Goal: Task Accomplishment & Management: Use online tool/utility

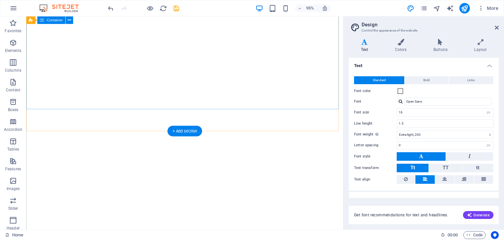
select select "px"
select select "200"
select select "px"
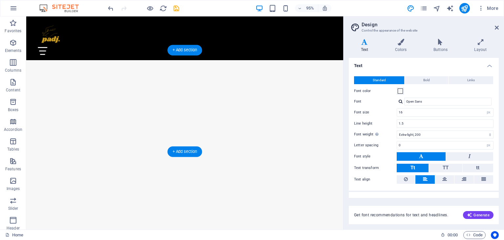
scroll to position [512, 0]
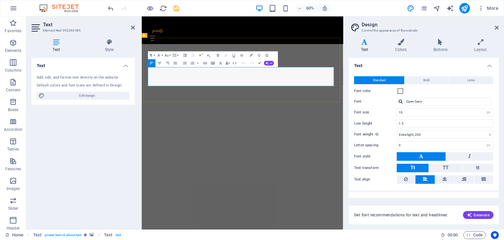
click at [399, 91] on span at bounding box center [400, 90] width 5 height 5
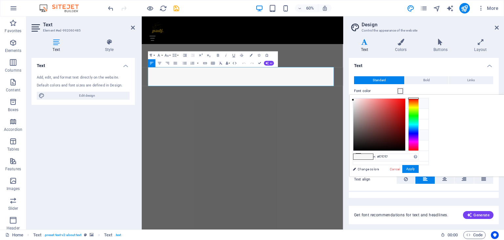
click at [358, 134] on icon at bounding box center [358, 134] width 5 height 5
type input "#000000"
drag, startPoint x: 436, startPoint y: 139, endPoint x: 490, endPoint y: 150, distance: 55.2
click at [419, 150] on div at bounding box center [386, 124] width 66 height 53
click at [419, 169] on button "Apply" at bounding box center [410, 169] width 16 height 8
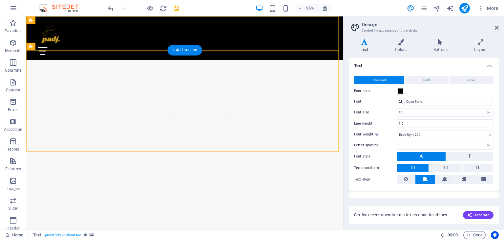
click at [332, 49] on div "Home About Gallery Contact Connect" at bounding box center [193, 39] width 334 height 46
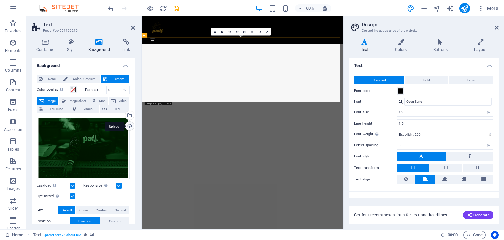
click at [128, 125] on div "Upload" at bounding box center [129, 126] width 10 height 10
click at [129, 127] on div "Upload" at bounding box center [129, 126] width 10 height 10
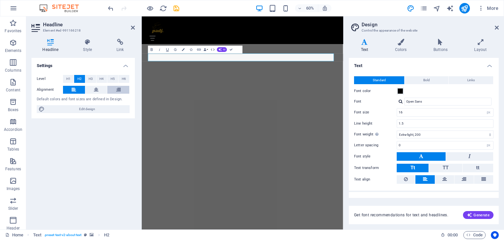
click at [119, 91] on icon at bounding box center [118, 90] width 5 height 8
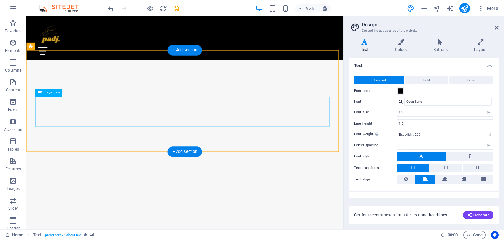
click at [57, 93] on icon at bounding box center [57, 93] width 3 height 7
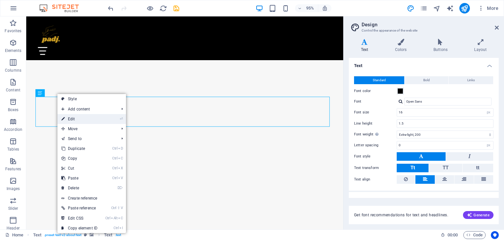
click at [70, 118] on link "⏎ Edit" at bounding box center [79, 119] width 44 height 10
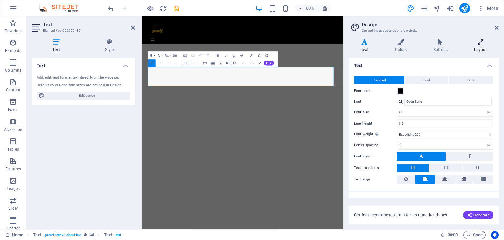
click at [481, 46] on h4 "Layout" at bounding box center [481, 46] width 36 height 14
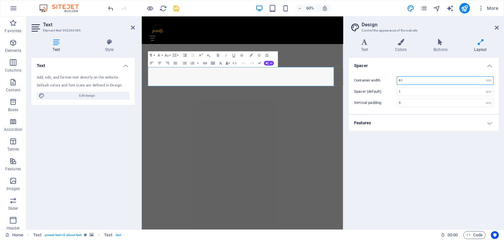
click at [399, 80] on input "61" at bounding box center [445, 80] width 96 height 8
type input "31"
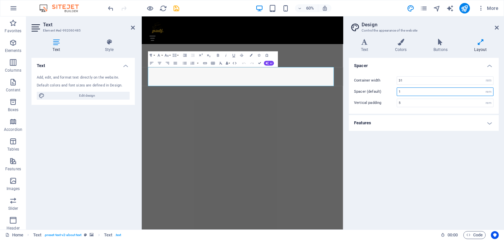
click at [404, 93] on input "1" at bounding box center [445, 92] width 96 height 8
click at [404, 105] on input "5" at bounding box center [445, 103] width 96 height 8
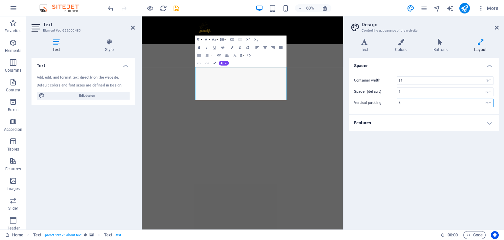
click at [398, 102] on input "5" at bounding box center [445, 103] width 96 height 8
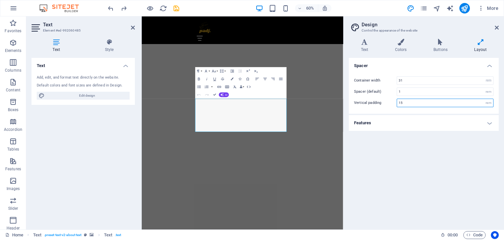
type input "5"
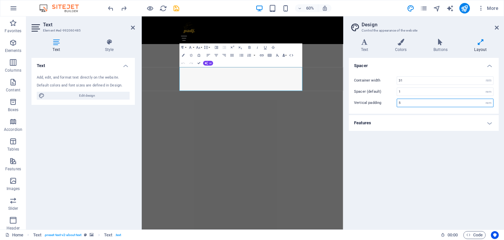
drag, startPoint x: 432, startPoint y: 65, endPoint x: 415, endPoint y: 74, distance: 18.7
click at [386, 120] on h4 "Features" at bounding box center [424, 123] width 150 height 16
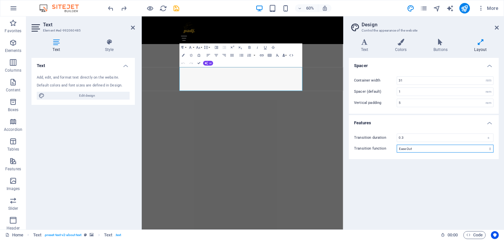
click at [399, 147] on select "Ease Ease In Ease Out Ease In/Ease Out Linear" at bounding box center [445, 148] width 97 height 8
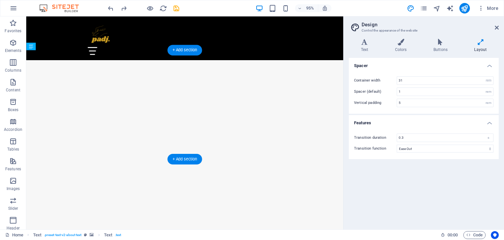
drag, startPoint x: 187, startPoint y: 125, endPoint x: 276, endPoint y: 86, distance: 97.2
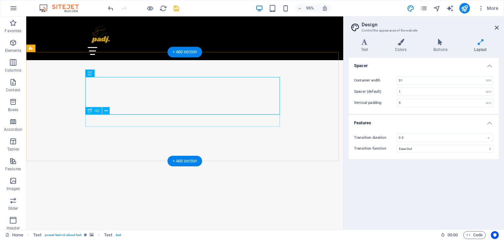
scroll to position [497, 0]
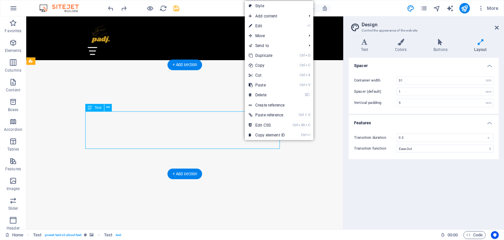
drag, startPoint x: 225, startPoint y: 143, endPoint x: 247, endPoint y: 145, distance: 22.1
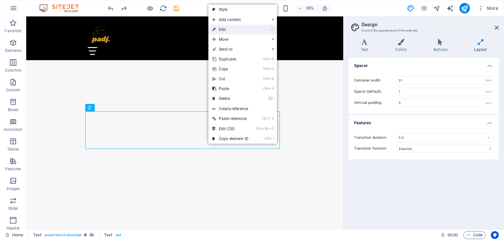
drag, startPoint x: 123, startPoint y: 23, endPoint x: 216, endPoint y: 31, distance: 92.9
click at [216, 31] on link "⏎ Edit" at bounding box center [230, 30] width 44 height 10
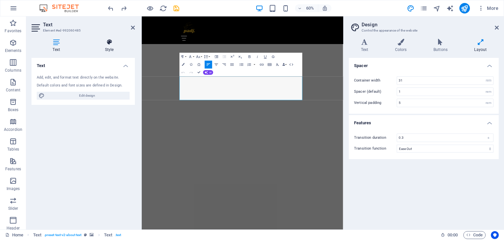
click at [109, 45] on icon at bounding box center [109, 42] width 51 height 7
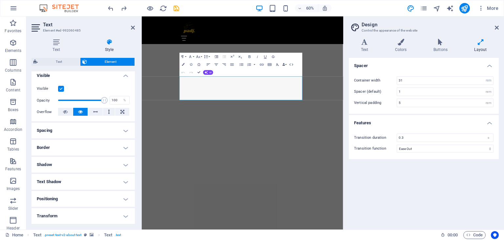
scroll to position [78, 0]
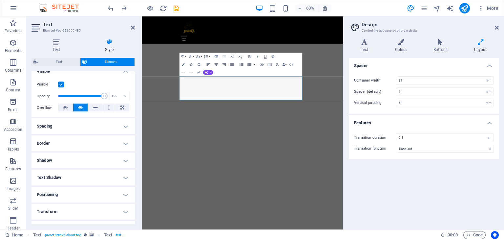
click at [95, 189] on h4 "Positioning" at bounding box center [83, 194] width 103 height 16
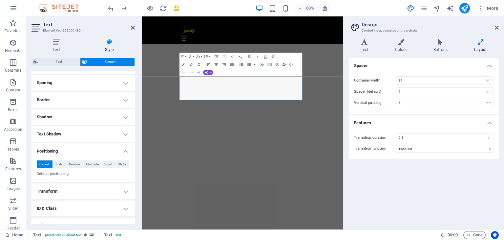
scroll to position [139, 0]
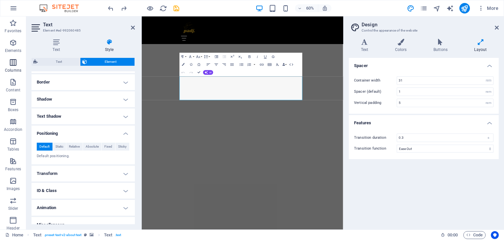
click at [17, 70] on p "Columns" at bounding box center [13, 70] width 16 height 5
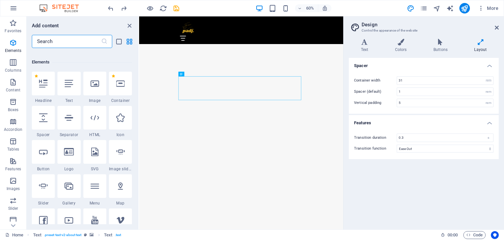
scroll to position [61, 0]
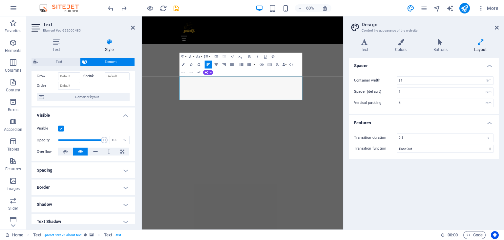
scroll to position [60, 0]
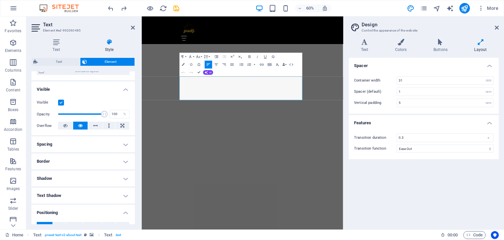
click at [104, 143] on h4 "Spacing" at bounding box center [83, 144] width 103 height 16
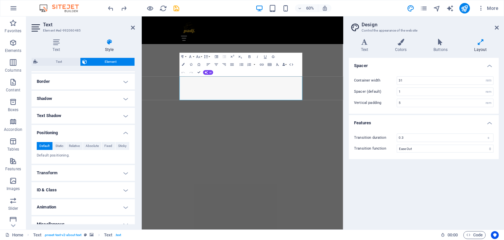
scroll to position [173, 0]
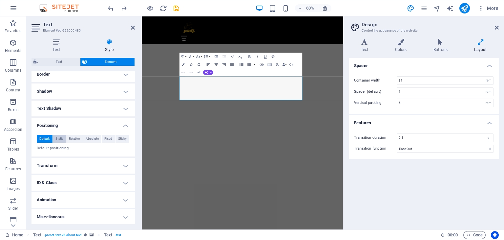
click at [62, 138] on span "Static" at bounding box center [59, 139] width 8 height 8
click at [72, 138] on span "Relative" at bounding box center [74, 139] width 11 height 8
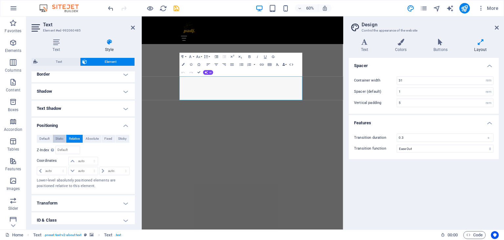
click at [56, 140] on span "Static" at bounding box center [59, 139] width 8 height 8
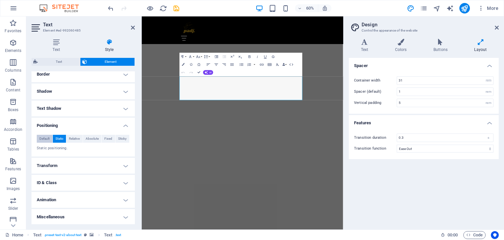
click at [44, 139] on span "Default" at bounding box center [44, 139] width 10 height 8
click at [90, 138] on span "Absolute" at bounding box center [92, 139] width 13 height 8
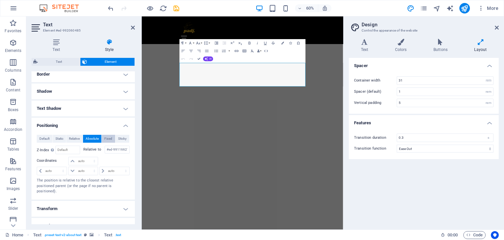
click at [108, 138] on span "Fixed" at bounding box center [108, 139] width 8 height 8
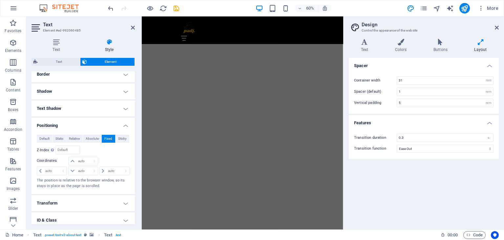
scroll to position [379, 0]
click at [119, 138] on span "Sticky" at bounding box center [122, 139] width 9 height 8
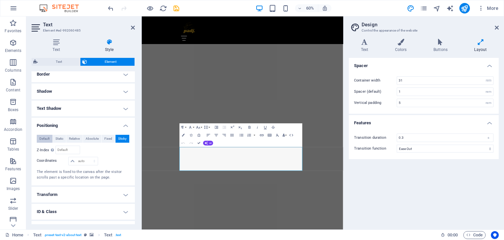
click at [45, 137] on span "Default" at bounding box center [44, 139] width 10 height 8
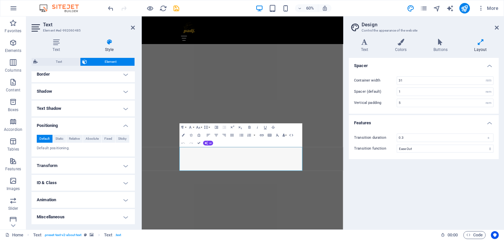
click at [37, 135] on button "Default" at bounding box center [45, 139] width 16 height 8
drag, startPoint x: 430, startPoint y: 145, endPoint x: 413, endPoint y: 202, distance: 59.4
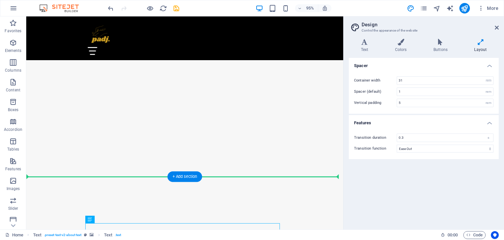
drag, startPoint x: 202, startPoint y: 259, endPoint x: 285, endPoint y: 170, distance: 121.7
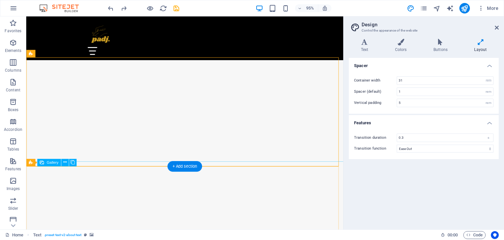
scroll to position [534, 0]
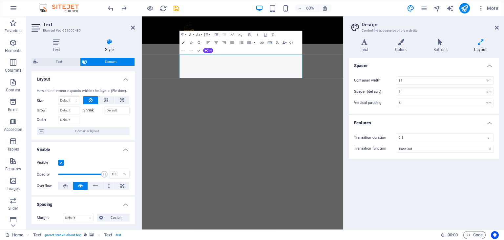
click at [124, 145] on h4 "Visible" at bounding box center [83, 147] width 103 height 12
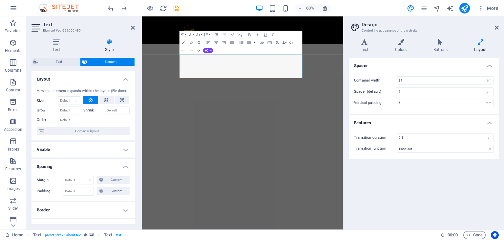
click at [122, 165] on h4 "Spacing" at bounding box center [83, 165] width 103 height 12
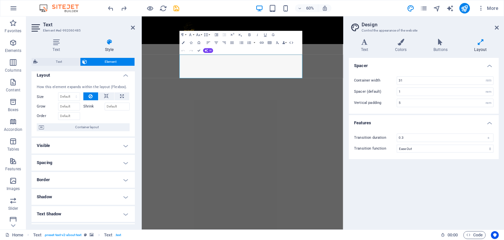
scroll to position [0, 0]
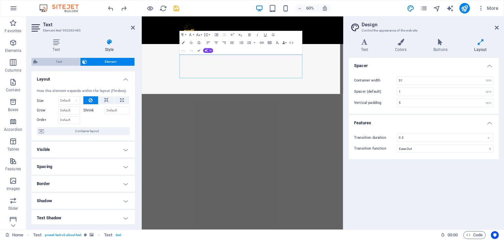
click at [54, 62] on span "Text" at bounding box center [59, 62] width 38 height 8
select select "preset-text-v2-about-text"
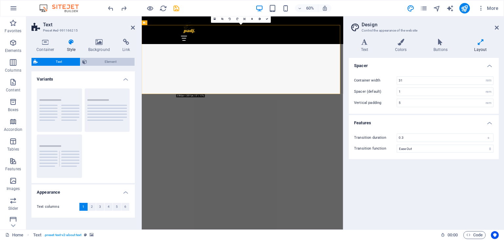
click at [102, 58] on span "Element" at bounding box center [111, 62] width 44 height 8
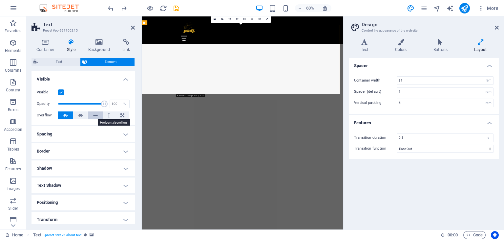
click at [97, 116] on icon at bounding box center [95, 115] width 5 height 8
click at [63, 115] on icon at bounding box center [65, 115] width 5 height 8
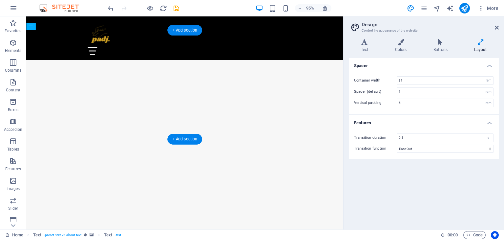
drag, startPoint x: 153, startPoint y: 105, endPoint x: 237, endPoint y: 95, distance: 84.7
drag, startPoint x: 218, startPoint y: 86, endPoint x: 261, endPoint y: 91, distance: 42.9
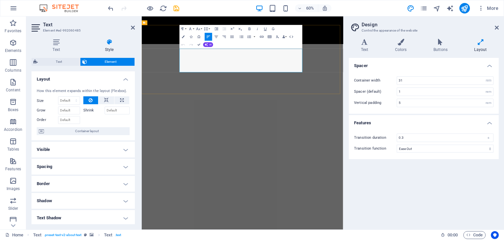
copy p "Padj is The Harvest Group’s cannabis line — grown in greenhouses, rooted in cul…"
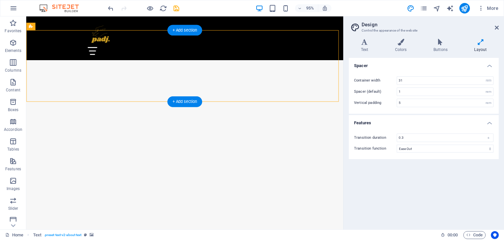
click at [16, 67] on span "Columns" at bounding box center [13, 66] width 26 height 16
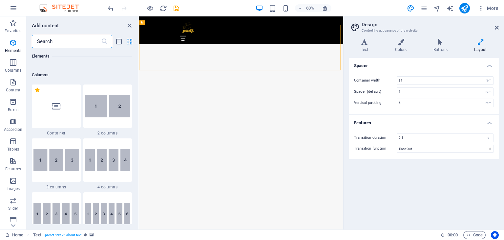
scroll to position [297, 0]
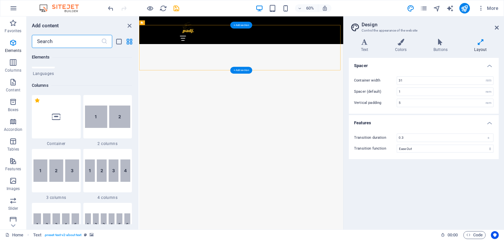
click at [116, 124] on img at bounding box center [108, 116] width 46 height 22
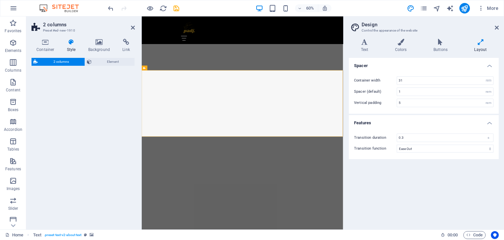
select select "rem"
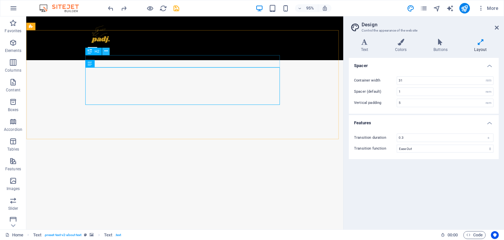
click at [106, 54] on icon at bounding box center [105, 51] width 3 height 7
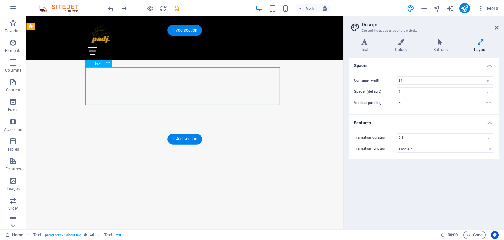
drag, startPoint x: 241, startPoint y: 86, endPoint x: 241, endPoint y: 102, distance: 16.7
drag, startPoint x: 252, startPoint y: 92, endPoint x: 254, endPoint y: 103, distance: 11.6
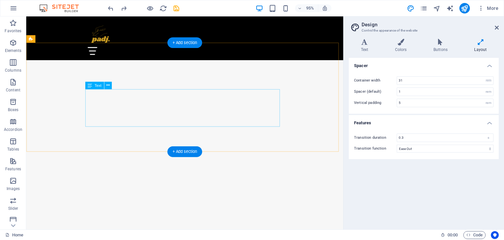
scroll to position [458, 0]
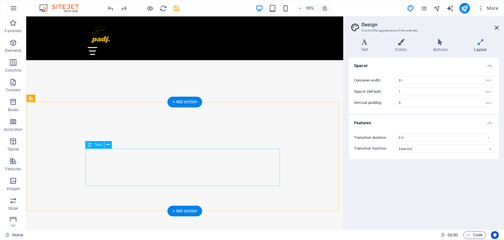
drag, startPoint x: 118, startPoint y: 190, endPoint x: 114, endPoint y: 159, distance: 31.0
drag, startPoint x: 114, startPoint y: 159, endPoint x: 114, endPoint y: 178, distance: 18.4
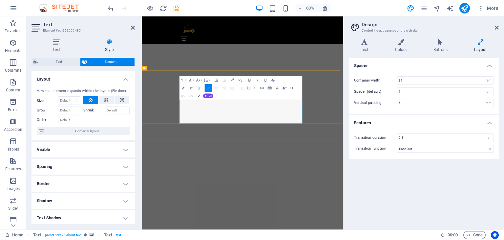
copy p "Padj is The Harvest Group’s cannabis line — grown in greenhouses, rooted in cul…"
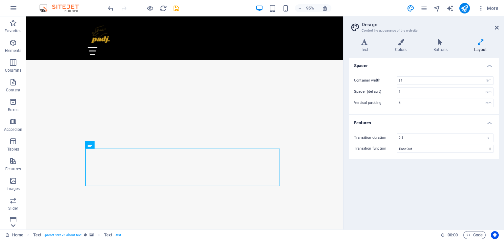
click at [15, 221] on icon at bounding box center [13, 225] width 9 height 9
click at [106, 146] on icon at bounding box center [107, 144] width 3 height 7
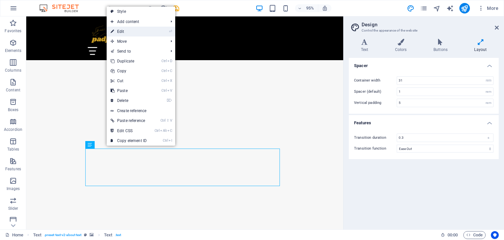
click at [130, 32] on link "⏎ Edit" at bounding box center [129, 32] width 44 height 10
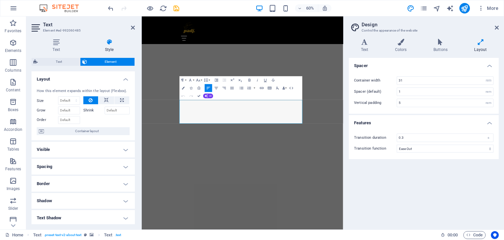
click at [90, 169] on h4 "Spacing" at bounding box center [83, 167] width 103 height 16
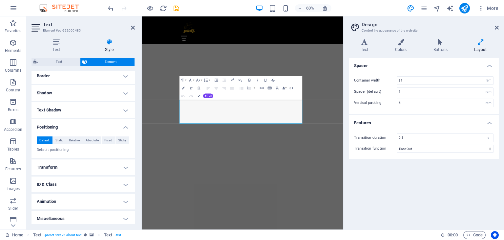
scroll to position [136, 0]
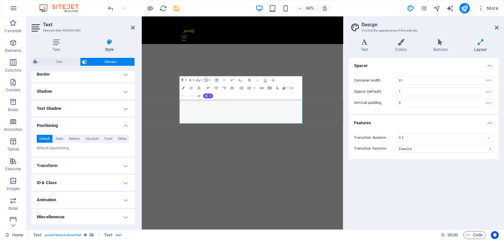
click at [62, 107] on h4 "Text Shadow" at bounding box center [83, 108] width 103 height 16
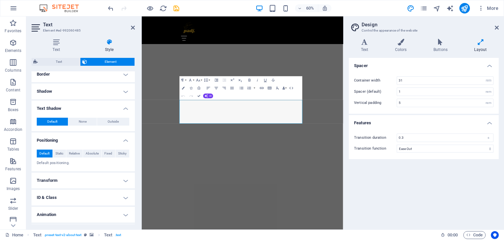
click at [52, 91] on h4 "Shadow" at bounding box center [83, 91] width 103 height 16
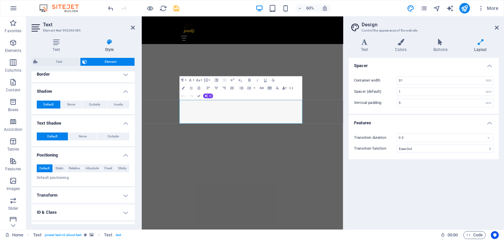
click at [52, 78] on h4 "Border" at bounding box center [83, 74] width 103 height 16
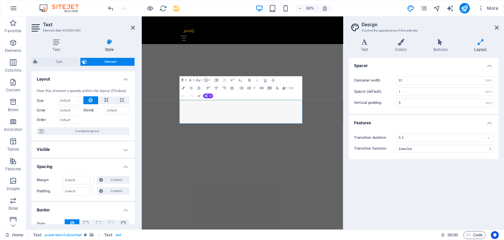
scroll to position [0, 0]
click at [79, 132] on span "Container layout" at bounding box center [87, 131] width 82 height 8
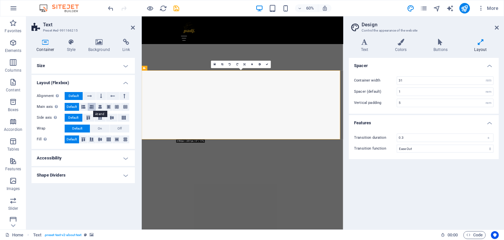
click at [92, 109] on icon at bounding box center [92, 107] width 4 height 8
click at [92, 108] on icon at bounding box center [92, 107] width 4 height 8
click at [92, 116] on icon at bounding box center [88, 118] width 8 height 4
click at [71, 117] on span "Default" at bounding box center [73, 118] width 10 height 8
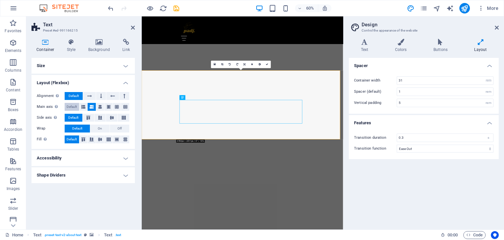
click at [76, 108] on span "Default" at bounding box center [72, 107] width 10 height 8
click at [92, 108] on icon at bounding box center [92, 107] width 4 height 8
click at [86, 158] on h4 "Accessibility" at bounding box center [83, 158] width 103 height 16
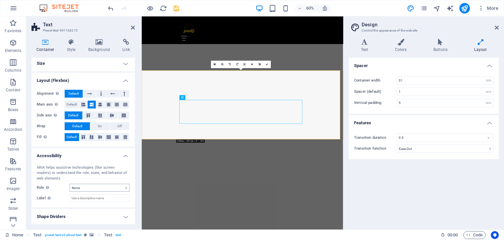
scroll to position [3, 0]
click at [79, 217] on h4 "Shape Dividers" at bounding box center [83, 216] width 103 height 16
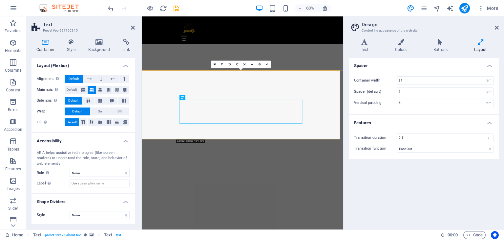
click at [82, 202] on h4 "Shape Dividers" at bounding box center [83, 200] width 103 height 12
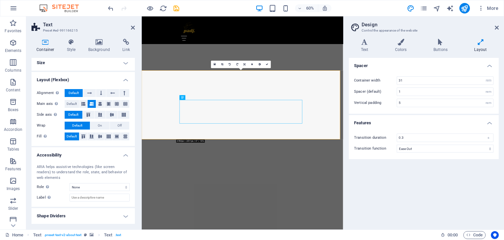
scroll to position [3, 0]
click at [97, 54] on div "Container Style Background Link Size Height Default px rem % vh vw Min. height …" at bounding box center [83, 131] width 103 height 185
click at [98, 49] on h4 "Background" at bounding box center [100, 46] width 34 height 14
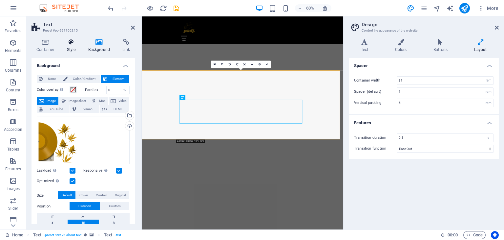
click at [75, 47] on h4 "Style" at bounding box center [72, 46] width 21 height 14
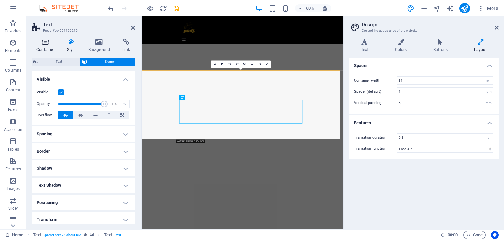
click at [48, 49] on h4 "Container" at bounding box center [47, 46] width 31 height 14
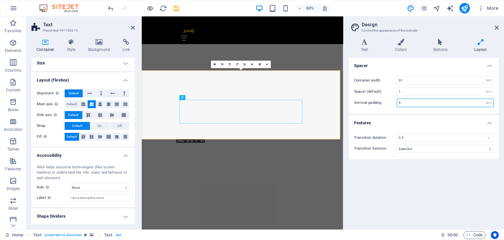
click at [400, 103] on input "5" at bounding box center [445, 103] width 96 height 8
type input "3"
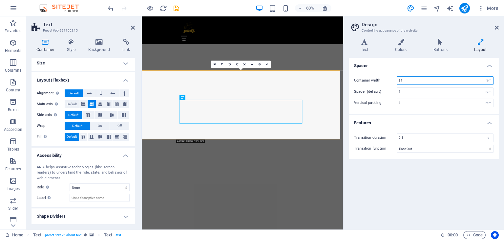
click at [425, 81] on input "31" at bounding box center [445, 80] width 96 height 8
click at [400, 81] on input "31" at bounding box center [445, 80] width 96 height 8
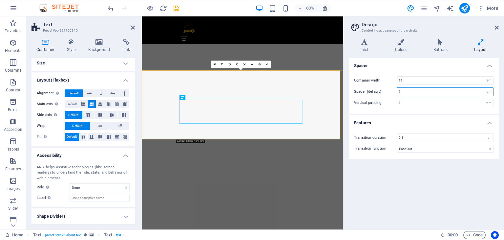
click at [415, 94] on input "1" at bounding box center [445, 92] width 96 height 8
click at [415, 100] on input "3" at bounding box center [445, 103] width 96 height 8
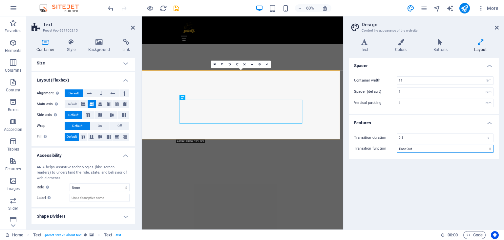
click at [415, 146] on select "Ease Ease In Ease Out Ease In/Ease Out Linear" at bounding box center [445, 148] width 97 height 8
click at [397, 144] on select "Ease Ease In Ease Out Ease In/Ease Out Linear" at bounding box center [445, 148] width 97 height 8
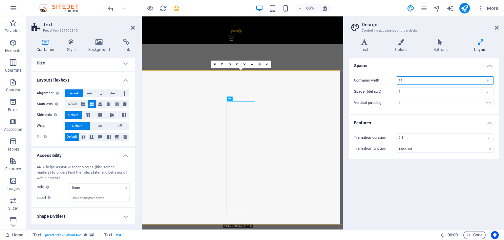
click at [401, 81] on input "11" at bounding box center [445, 80] width 96 height 8
type input "31"
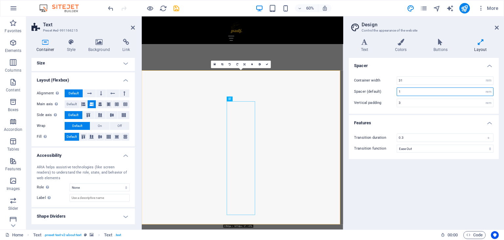
click at [406, 93] on input "1" at bounding box center [445, 92] width 96 height 8
click at [408, 102] on input "3" at bounding box center [445, 103] width 96 height 8
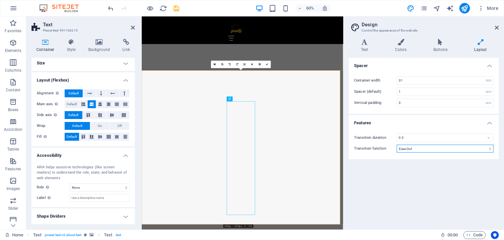
click at [402, 149] on select "Ease Ease In Ease Out Ease In/Ease Out Linear" at bounding box center [445, 148] width 97 height 8
click at [397, 144] on select "Ease Ease In Ease Out Ease In/Ease Out Linear" at bounding box center [445, 148] width 97 height 8
click at [408, 147] on select "Ease Ease In Ease Out Ease In/Ease Out Linear" at bounding box center [445, 148] width 97 height 8
select select "ease-out"
click at [397, 144] on select "Ease Ease In Ease Out Ease In/Ease Out Linear" at bounding box center [445, 148] width 97 height 8
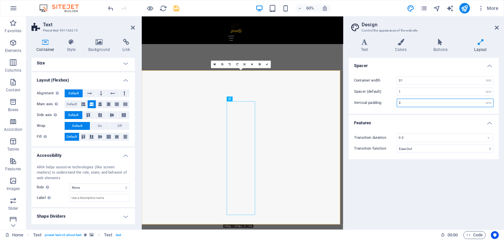
click at [405, 101] on input "3" at bounding box center [445, 103] width 96 height 8
drag, startPoint x: 301, startPoint y: 239, endPoint x: 365, endPoint y: 157, distance: 103.7
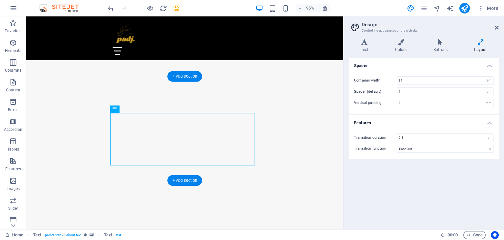
scroll to position [436, 0]
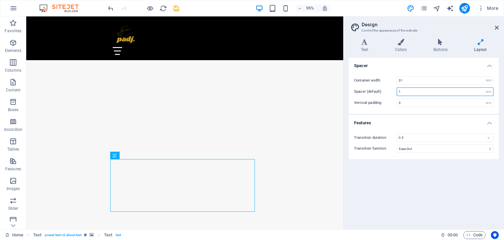
click at [399, 93] on input "1" at bounding box center [445, 92] width 96 height 8
type input "1"
type input "4"
click at [412, 102] on input "3" at bounding box center [445, 103] width 96 height 8
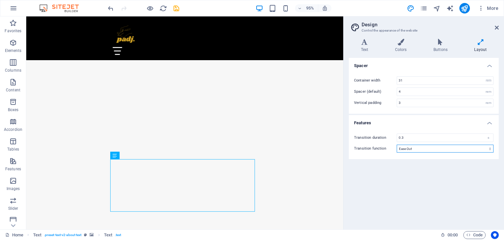
click at [423, 147] on select "Ease Ease In Ease Out Ease In/Ease Out Linear" at bounding box center [445, 148] width 97 height 8
click at [397, 144] on select "Ease Ease In Ease Out Ease In/Ease Out Linear" at bounding box center [445, 148] width 97 height 8
click at [412, 148] on select "Ease Ease In Ease Out Ease In/Ease Out Linear" at bounding box center [445, 148] width 97 height 8
select select "ease-out"
click at [397, 144] on select "Ease Ease In Ease Out Ease In/Ease Out Linear" at bounding box center [445, 148] width 97 height 8
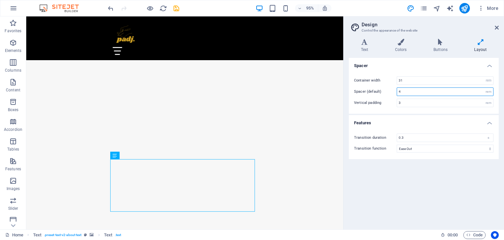
click at [399, 92] on input "4" at bounding box center [445, 92] width 96 height 8
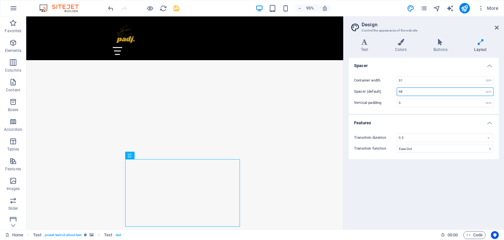
type input "4"
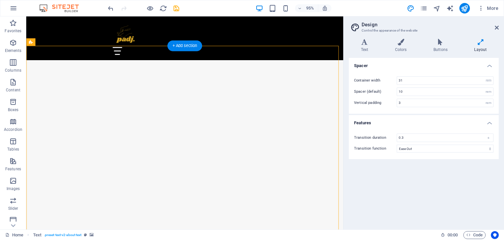
scroll to position [523, 0]
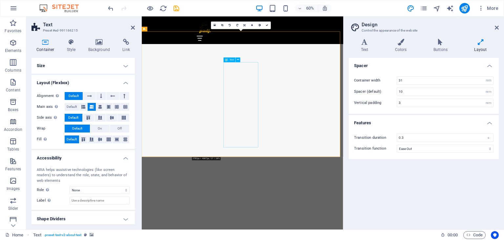
click at [402, 92] on input "10" at bounding box center [445, 92] width 96 height 8
type input "1"
type input "2"
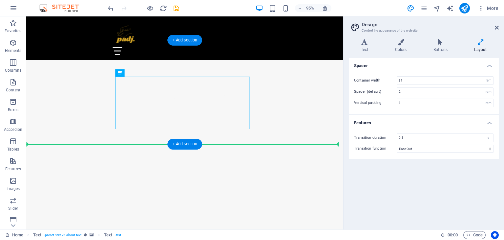
drag, startPoint x: 260, startPoint y: 126, endPoint x: 285, endPoint y: 124, distance: 24.3
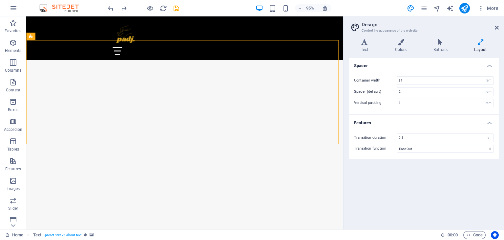
click at [445, 39] on icon at bounding box center [440, 42] width 38 height 7
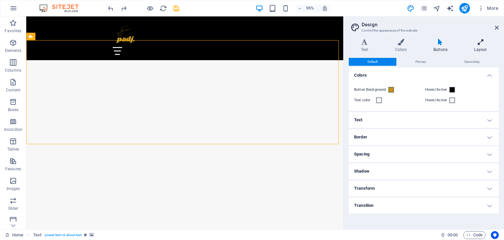
click at [473, 47] on h4 "Layout" at bounding box center [481, 46] width 36 height 14
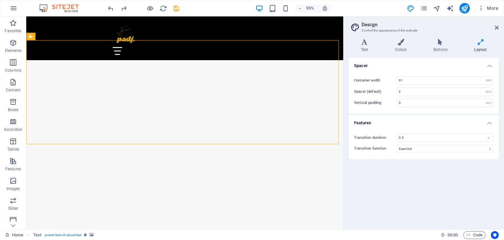
click at [490, 65] on h4 "Spacer" at bounding box center [424, 64] width 150 height 12
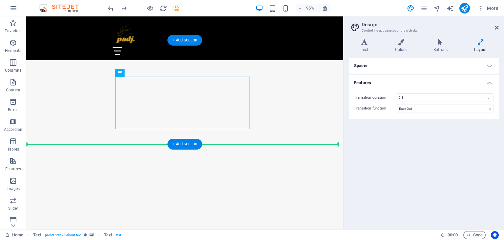
drag, startPoint x: 201, startPoint y: 106, endPoint x: 270, endPoint y: 105, distance: 69.6
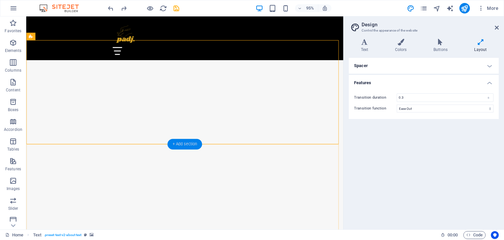
click at [186, 145] on div "+ Add section" at bounding box center [184, 144] width 34 height 11
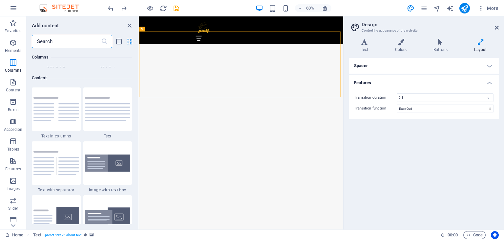
scroll to position [1121, 0]
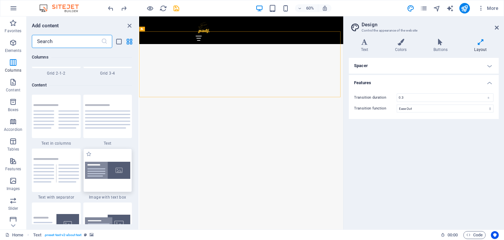
click at [105, 170] on img at bounding box center [108, 170] width 46 height 17
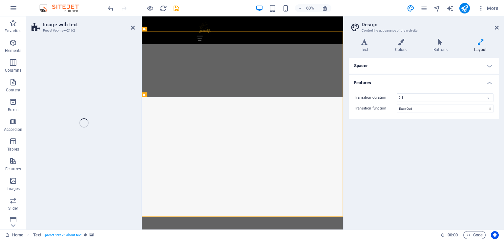
select select "rem"
select select "px"
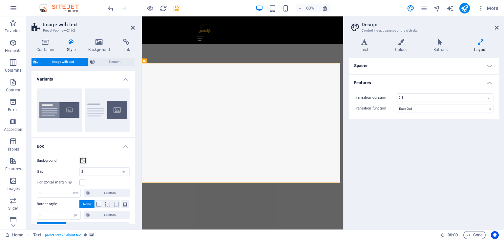
scroll to position [580, 0]
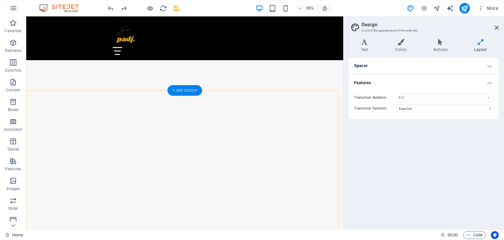
click at [184, 92] on div "+ Add section" at bounding box center [184, 90] width 34 height 11
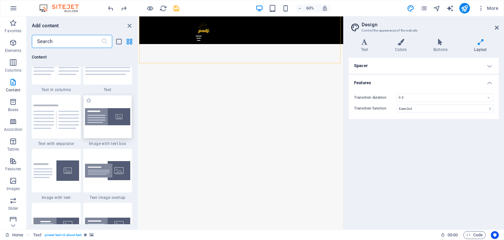
scroll to position [1182, 0]
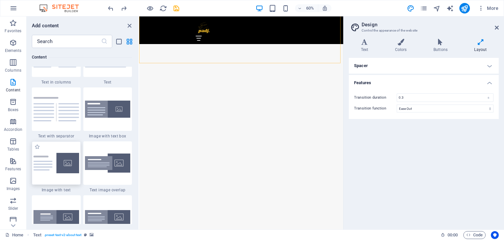
click at [70, 164] on img at bounding box center [56, 163] width 46 height 20
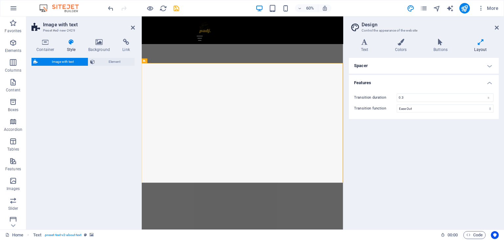
select select "rem"
select select "px"
select select "preset-text-with-image-v4-default"
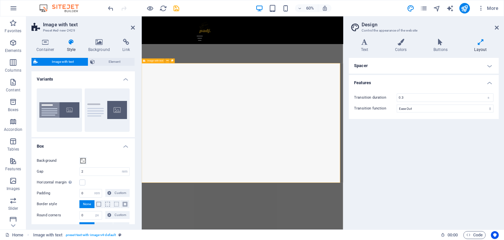
drag, startPoint x: 341, startPoint y: 199, endPoint x: 211, endPoint y: 204, distance: 129.8
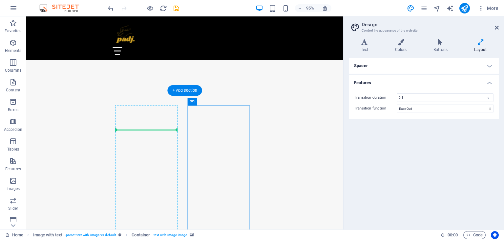
drag, startPoint x: 228, startPoint y: 137, endPoint x: 140, endPoint y: 148, distance: 88.4
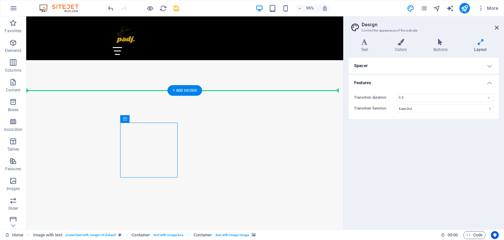
drag, startPoint x: 166, startPoint y: 149, endPoint x: 112, endPoint y: 151, distance: 54.2
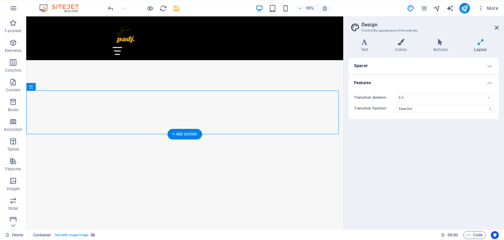
drag, startPoint x: 196, startPoint y: 114, endPoint x: 103, endPoint y: 195, distance: 122.9
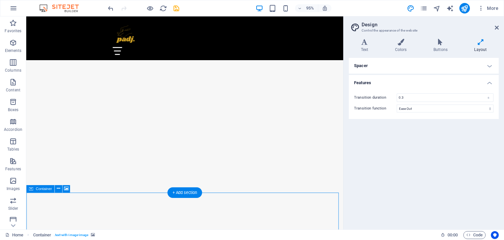
scroll to position [589, 0]
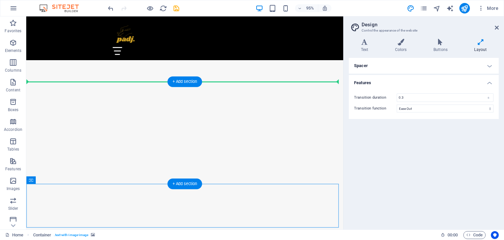
drag, startPoint x: 128, startPoint y: 235, endPoint x: 109, endPoint y: 137, distance: 100.3
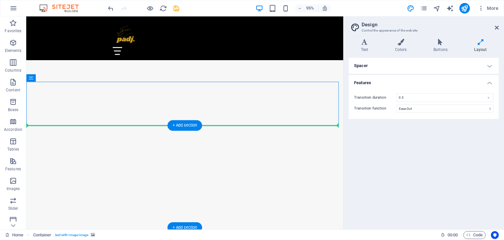
drag, startPoint x: 117, startPoint y: 120, endPoint x: 116, endPoint y: 171, distance: 50.6
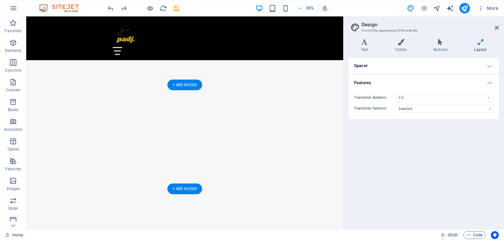
scroll to position [458, 0]
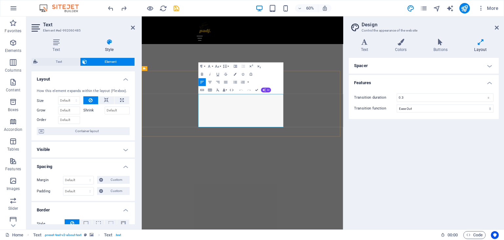
copy p "Padj is The Harvest Group’s cannabis line — grown in greenhouses, rooted in cul…"
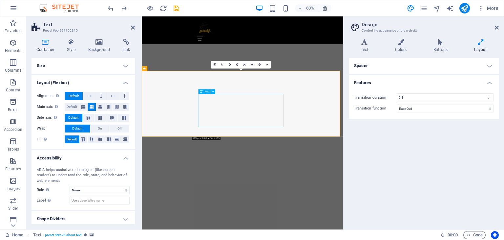
click at [97, 44] on icon at bounding box center [99, 42] width 32 height 7
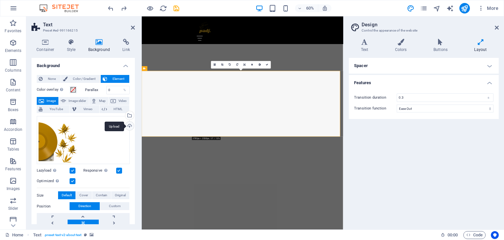
click at [127, 126] on div "Upload" at bounding box center [129, 126] width 10 height 10
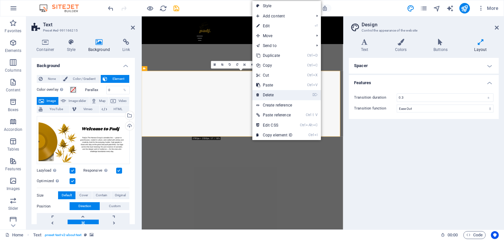
click at [273, 97] on link "⌦ Delete" at bounding box center [274, 95] width 44 height 10
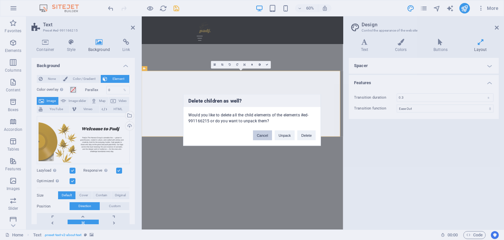
click at [268, 134] on button "Cancel" at bounding box center [262, 135] width 19 height 10
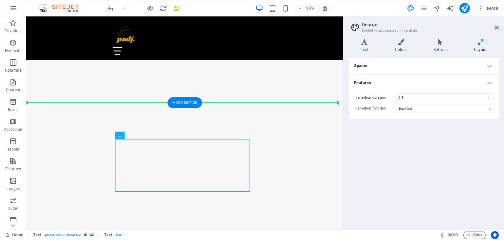
drag, startPoint x: 224, startPoint y: 171, endPoint x: 323, endPoint y: 90, distance: 128.0
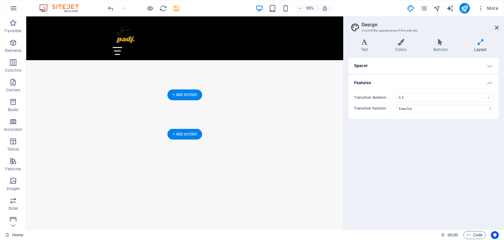
scroll to position [509, 0]
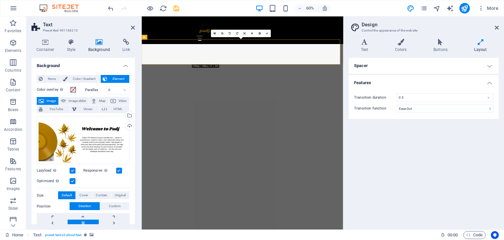
click at [370, 65] on h4 "Spacer" at bounding box center [424, 66] width 150 height 16
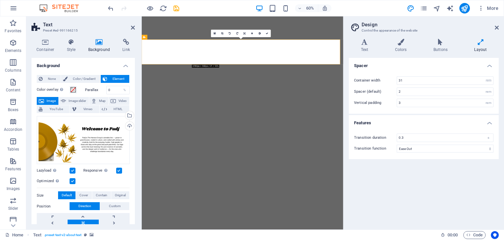
select select "rem"
select select "ease-out"
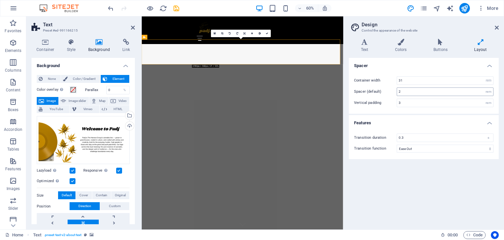
scroll to position [509, 0]
click at [400, 92] on input "2" at bounding box center [445, 92] width 96 height 8
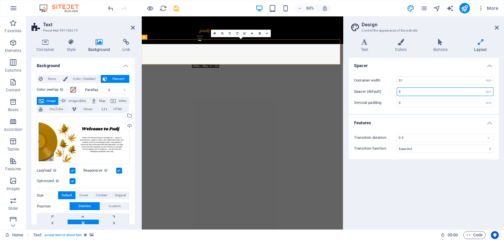
click at [399, 92] on input "5" at bounding box center [445, 92] width 96 height 8
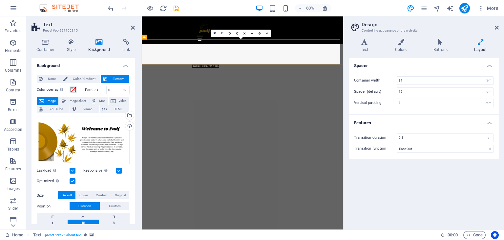
click at [401, 43] on div "Home About Gallery Contact Connect" at bounding box center [310, 39] width 336 height 46
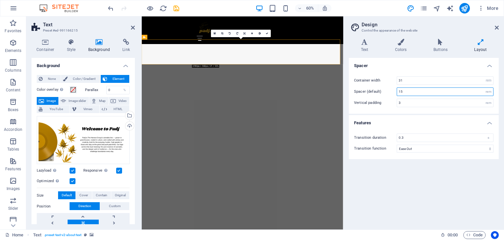
click at [401, 92] on input "15" at bounding box center [445, 92] width 96 height 8
type input "1"
type input "4"
click at [87, 196] on span "Cover" at bounding box center [83, 195] width 9 height 8
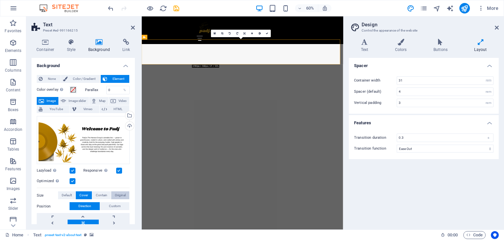
click at [116, 194] on span "Original" at bounding box center [120, 195] width 11 height 8
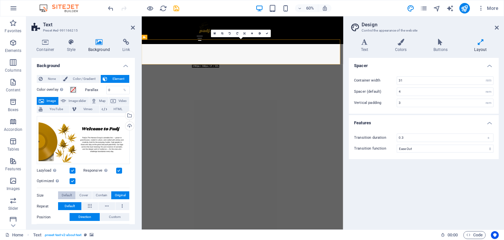
click at [68, 195] on span "Default" at bounding box center [67, 195] width 10 height 8
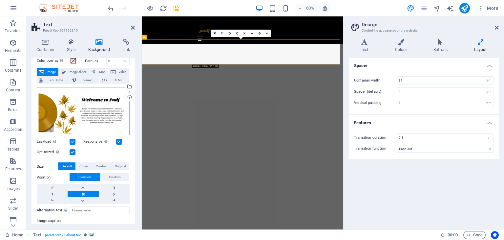
scroll to position [39, 0]
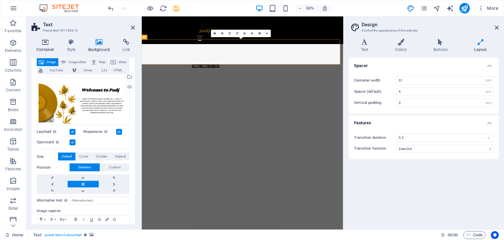
click at [46, 49] on h4 "Container" at bounding box center [47, 46] width 31 height 14
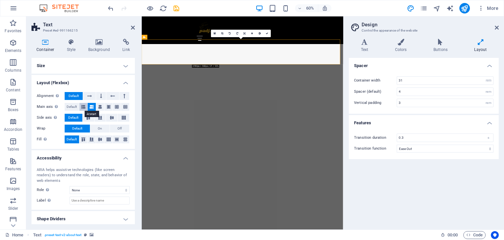
scroll to position [3, 0]
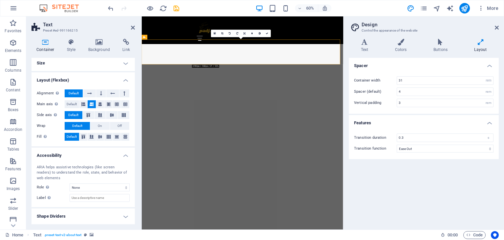
click at [123, 79] on h4 "Layout (Flexbox)" at bounding box center [83, 78] width 103 height 12
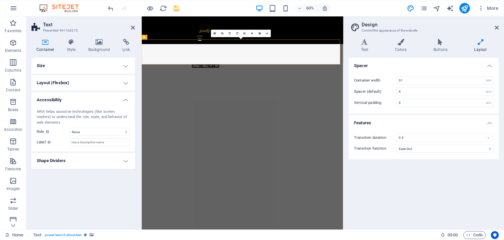
click at [126, 63] on h4 "Size" at bounding box center [83, 66] width 103 height 16
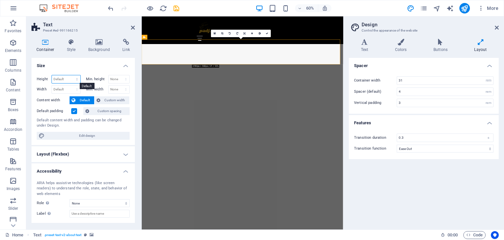
click at [70, 79] on select "Default px rem % vh vw" at bounding box center [66, 79] width 29 height 8
select select "%"
click at [70, 75] on select "Default px rem % vh vw" at bounding box center [66, 79] width 29 height 8
click at [60, 82] on input "100" at bounding box center [66, 79] width 29 height 8
type input "150"
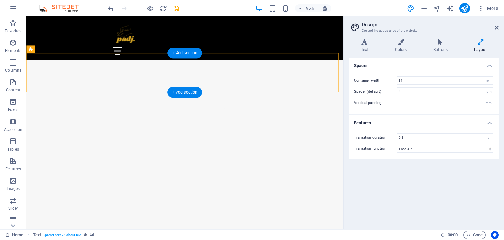
select select "%"
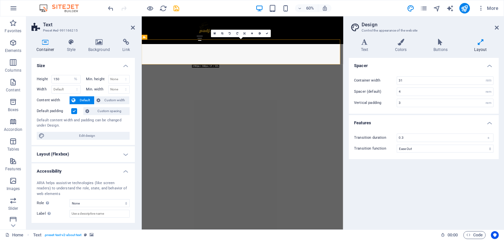
click at [119, 79] on select "None px rem % vh vw" at bounding box center [119, 79] width 21 height 8
select select "%"
click at [119, 75] on select "None px rem % vh vw" at bounding box center [119, 79] width 21 height 8
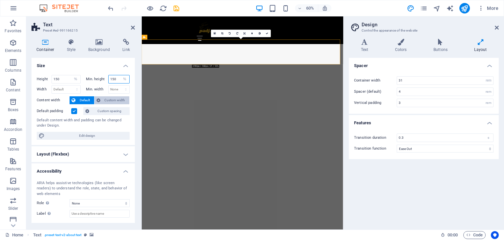
type input "150"
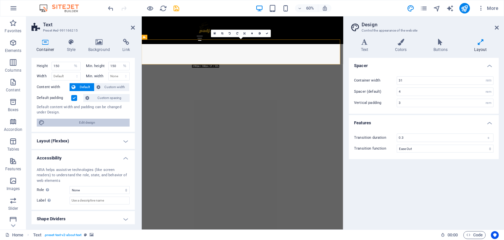
scroll to position [15, 0]
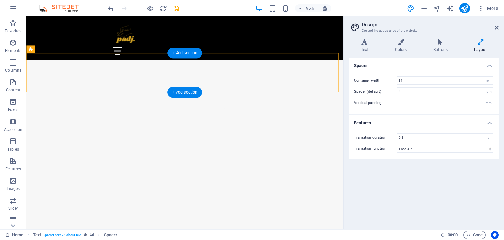
select select "%"
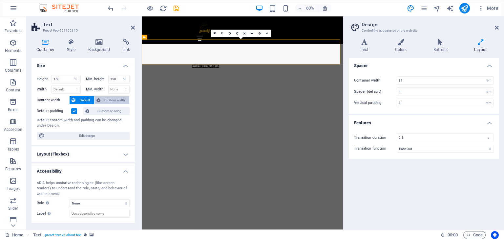
click at [117, 99] on span "Custom width" at bounding box center [114, 100] width 25 height 8
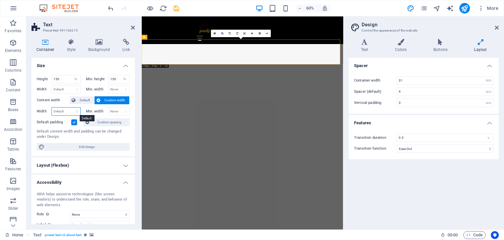
click at [76, 112] on select "Default px rem % em vh vw" at bounding box center [66, 111] width 29 height 8
select select "%"
click at [70, 107] on select "Default px rem % em vh vw" at bounding box center [66, 111] width 29 height 8
type input "100"
click at [117, 109] on select "None px rem % vh vw" at bounding box center [119, 111] width 21 height 8
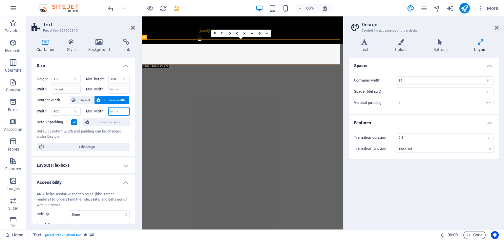
select select "%"
click at [119, 107] on select "None px rem % vh vw" at bounding box center [119, 111] width 21 height 8
type input "100"
click at [60, 80] on input "150" at bounding box center [66, 79] width 29 height 8
click at [56, 79] on input "150" at bounding box center [66, 79] width 29 height 8
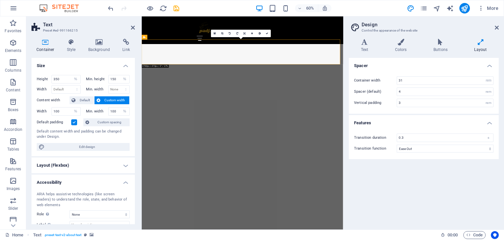
click at [67, 71] on div "Height 350 Default px rem % vh vw Min. height 150 None px rem % vh vw Width Def…" at bounding box center [83, 113] width 103 height 86
click at [89, 147] on span "Edit design" at bounding box center [87, 147] width 81 height 8
click at [497, 28] on icon at bounding box center [497, 27] width 4 height 5
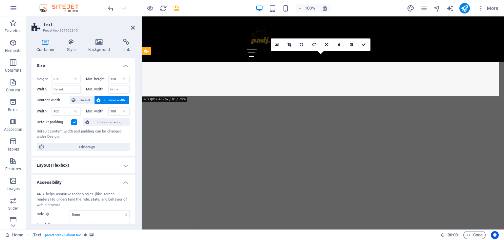
click at [327, 43] on icon at bounding box center [326, 45] width 3 height 4
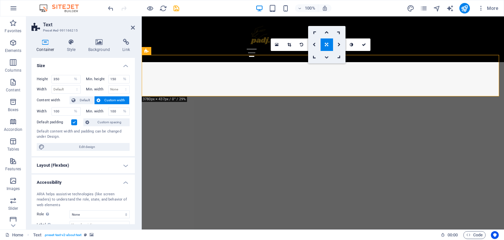
click at [327, 57] on icon at bounding box center [327, 57] width 4 height 4
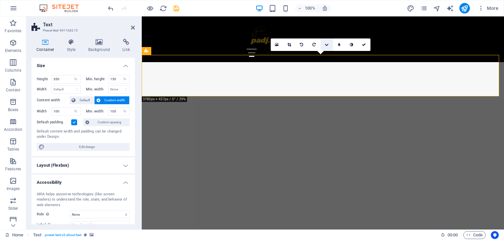
click at [325, 46] on icon at bounding box center [327, 45] width 4 height 4
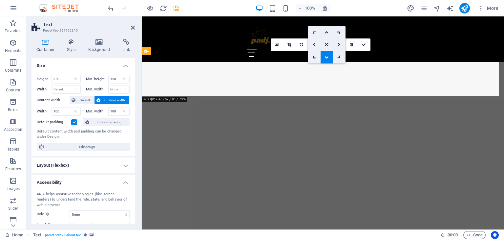
click at [327, 30] on icon at bounding box center [327, 32] width 4 height 4
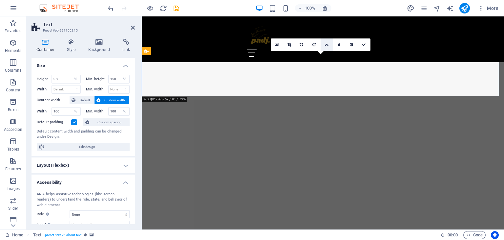
click at [327, 45] on icon at bounding box center [327, 45] width 4 height 4
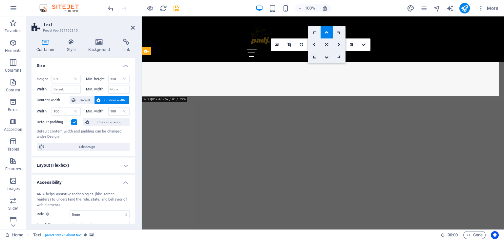
click at [327, 45] on icon at bounding box center [326, 45] width 3 height 4
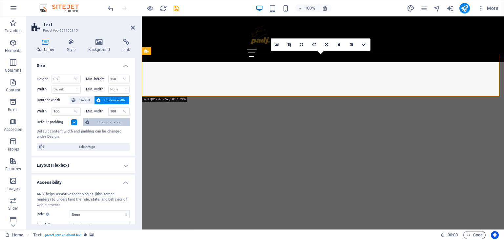
click at [89, 120] on icon at bounding box center [87, 122] width 4 height 8
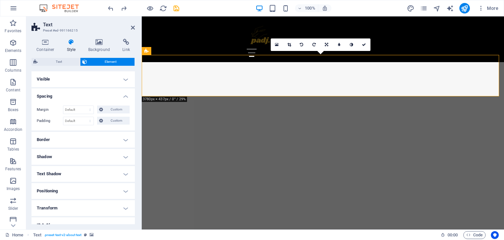
type input "150"
select select "%"
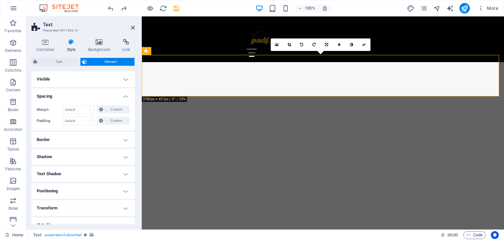
select select "%"
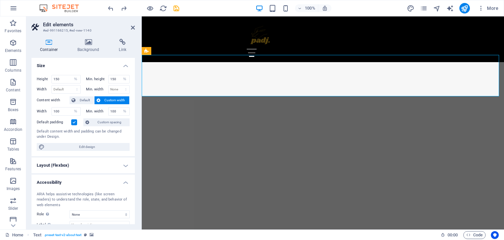
select select "DISABLED_OPTION_VALUE"
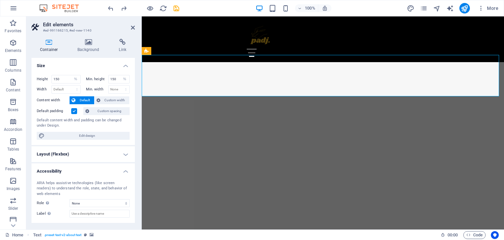
type input "100"
select select "DISABLED_OPTION_VALUE"
type input "100"
select select "DISABLED_OPTION_VALUE"
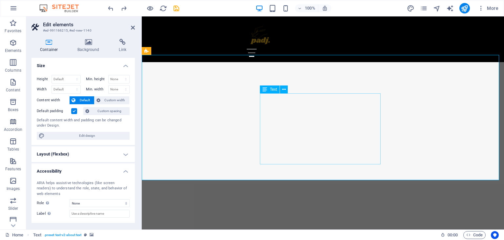
click at [284, 90] on icon at bounding box center [284, 89] width 4 height 7
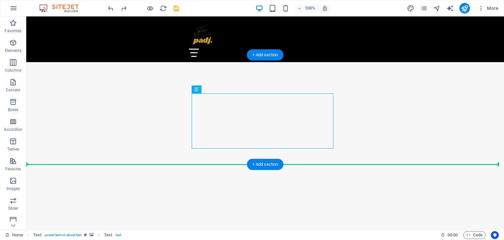
drag, startPoint x: 184, startPoint y: 113, endPoint x: 302, endPoint y: 158, distance: 126.6
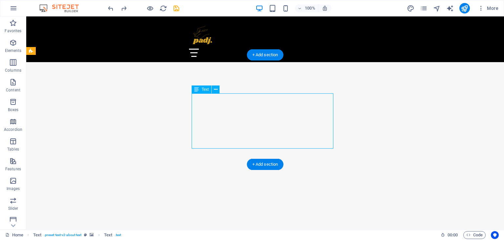
click at [217, 88] on icon at bounding box center [216, 89] width 4 height 7
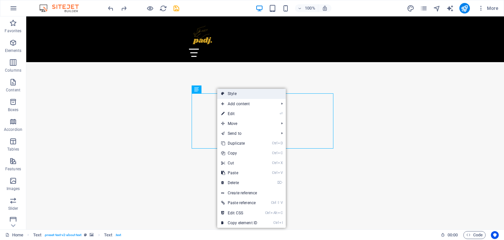
click at [234, 96] on link "Style" at bounding box center [251, 94] width 69 height 10
select select "preset-text-v2-about-text"
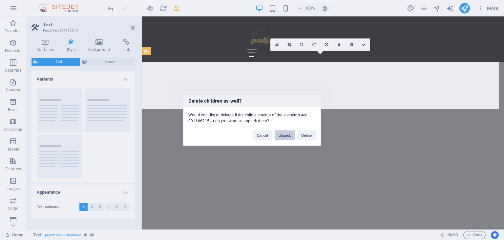
click at [282, 138] on button "Unpack" at bounding box center [285, 135] width 20 height 10
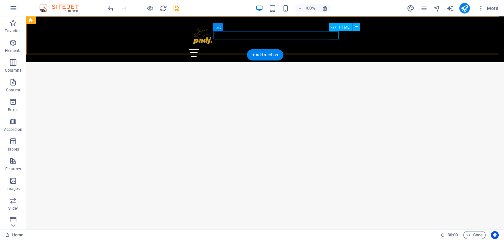
click at [336, 49] on div at bounding box center [265, 53] width 152 height 8
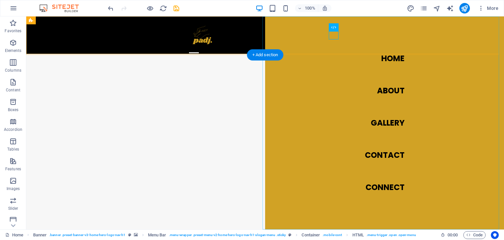
click at [383, 88] on nav "Home About Gallery Contact Connect" at bounding box center [384, 122] width 239 height 213
click at [386, 93] on nav "Home About Gallery Contact Connect" at bounding box center [384, 122] width 239 height 213
click at [383, 96] on nav "Home About Gallery Contact Connect" at bounding box center [384, 122] width 239 height 213
click at [261, 55] on div "+ Add section" at bounding box center [265, 54] width 36 height 11
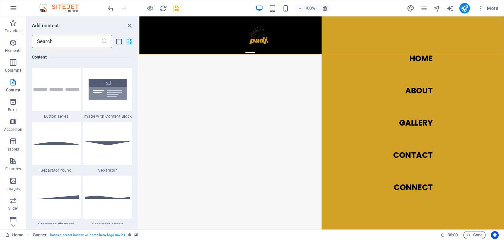
scroll to position [1527, 0]
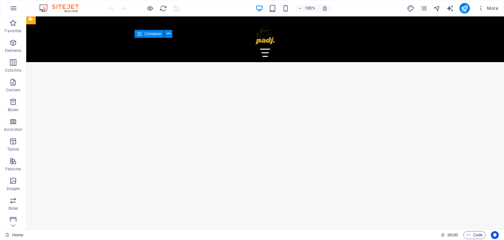
scroll to position [586, 0]
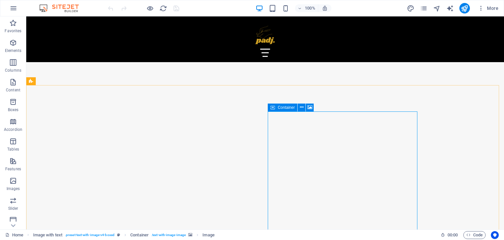
click at [278, 108] on span "Container" at bounding box center [286, 107] width 17 height 4
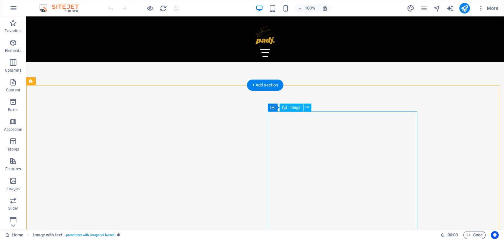
click at [309, 107] on button at bounding box center [308, 107] width 8 height 8
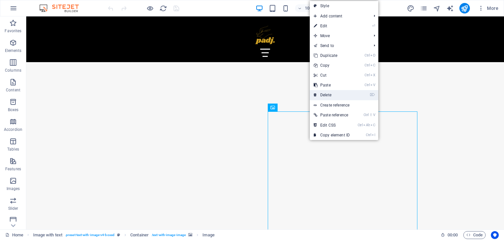
click at [329, 93] on link "⌦ Delete" at bounding box center [332, 95] width 44 height 10
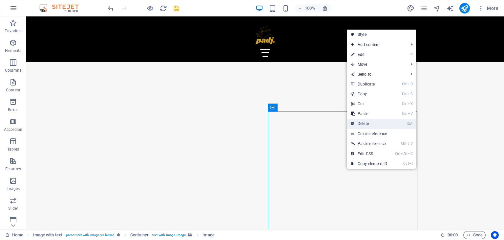
click at [366, 128] on link "⌦ Delete" at bounding box center [369, 124] width 44 height 10
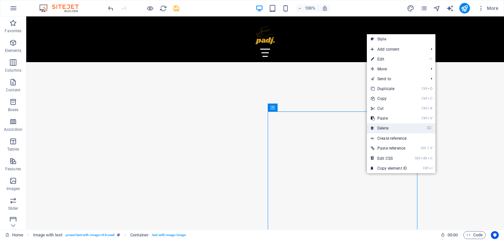
click at [382, 130] on link "⌦ Delete" at bounding box center [389, 128] width 44 height 10
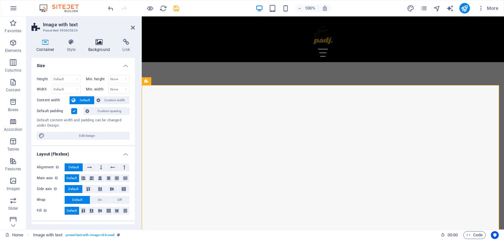
click at [96, 45] on icon at bounding box center [99, 42] width 32 height 7
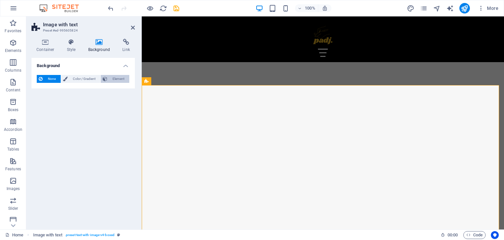
click at [113, 77] on span "Element" at bounding box center [118, 79] width 18 height 8
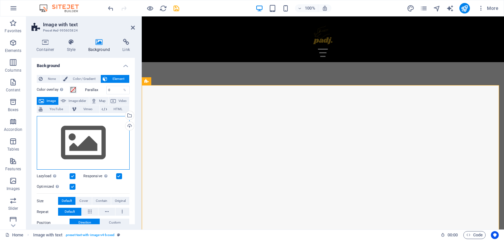
click at [84, 135] on div "Drag files here, click to choose files or select files from Files or our free s…" at bounding box center [83, 143] width 93 height 54
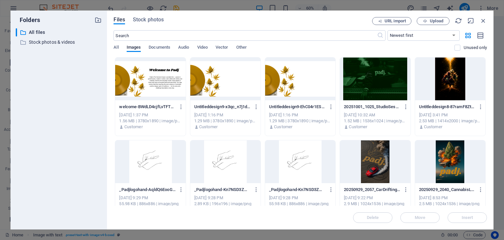
click at [368, 80] on div at bounding box center [375, 78] width 70 height 43
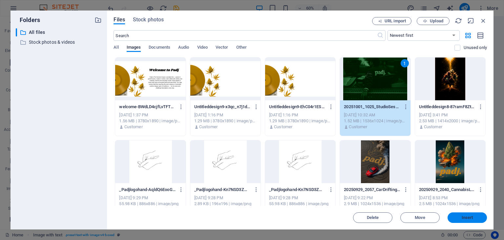
click at [483, 215] on span "Insert" at bounding box center [467, 217] width 34 height 4
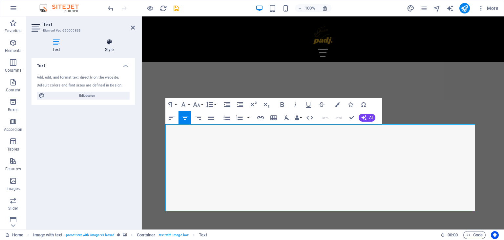
click at [107, 48] on h4 "Style" at bounding box center [109, 46] width 51 height 14
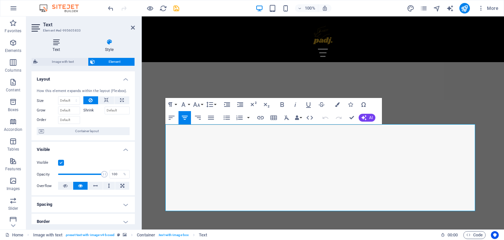
click at [55, 41] on icon at bounding box center [57, 42] width 50 height 7
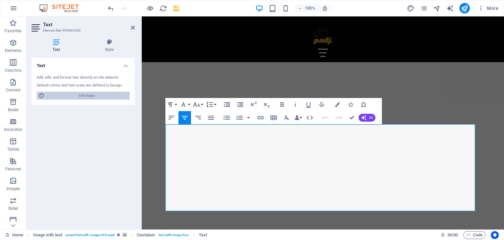
click at [72, 95] on span "Edit design" at bounding box center [87, 96] width 81 height 8
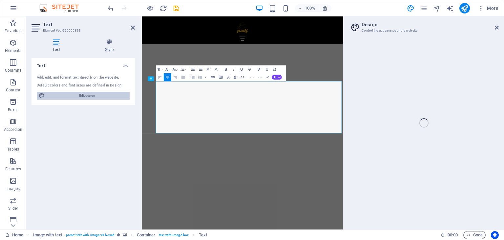
select select "ease-out"
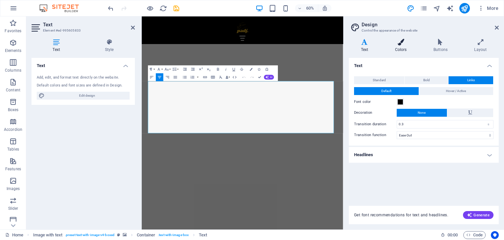
click at [406, 47] on h4 "Colors" at bounding box center [402, 46] width 38 height 14
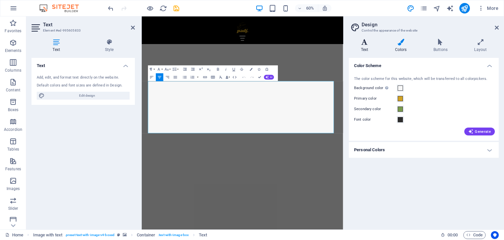
click at [370, 52] on h4 "Text" at bounding box center [366, 46] width 34 height 14
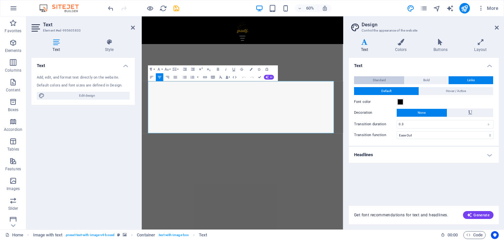
click at [392, 83] on button "Standard" at bounding box center [379, 80] width 50 height 8
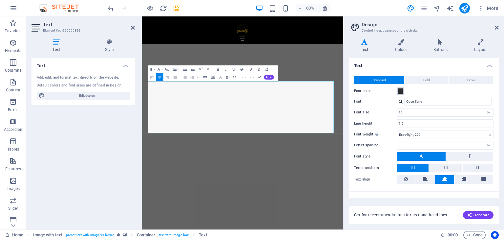
click at [404, 91] on div "Font color" at bounding box center [424, 91] width 140 height 8
click at [401, 92] on span at bounding box center [400, 90] width 5 height 5
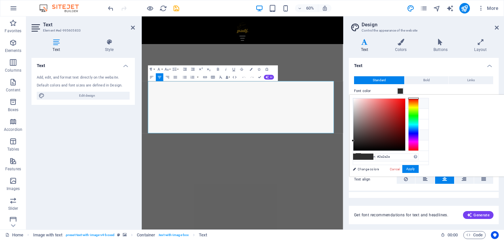
click at [358, 103] on icon at bounding box center [358, 103] width 5 height 5
type input "#f7f7f7"
click at [419, 167] on button "Apply" at bounding box center [410, 169] width 16 height 8
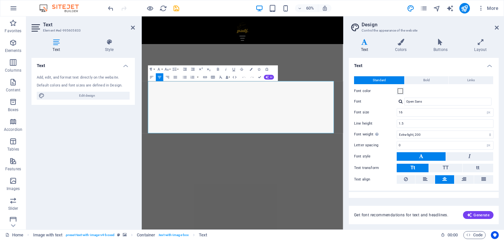
click at [494, 167] on div "Standard Bold Links Font color Font Open Sans Font size 16 rem px Line height 1…" at bounding box center [424, 130] width 153 height 121
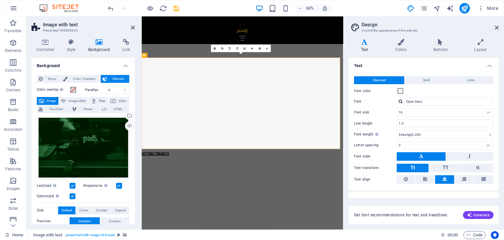
click at [423, 79] on span "Bold" at bounding box center [426, 80] width 7 height 8
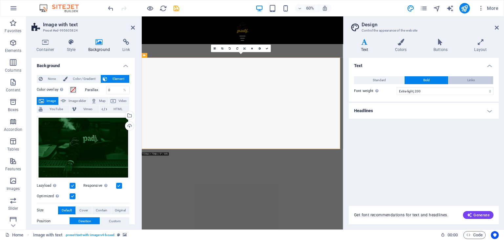
click at [463, 84] on button "Links" at bounding box center [471, 80] width 45 height 8
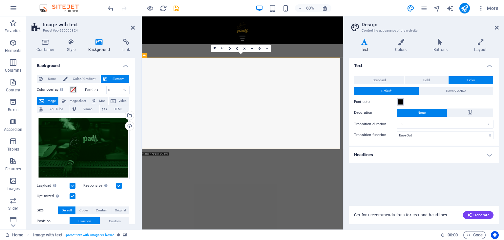
click at [399, 100] on span at bounding box center [400, 101] width 5 height 5
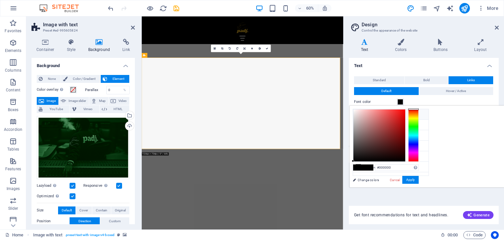
click at [360, 114] on icon at bounding box center [358, 114] width 5 height 5
type input "#f7f7f7"
click at [419, 179] on button "Apply" at bounding box center [410, 180] width 16 height 8
